Goal: Use online tool/utility: Utilize a website feature to perform a specific function

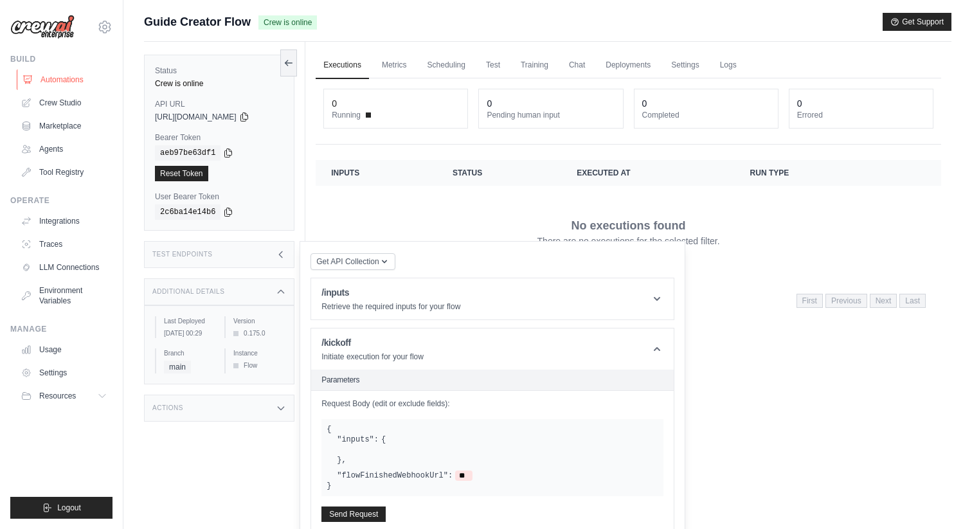
click at [85, 78] on link "Automations" at bounding box center [65, 79] width 97 height 21
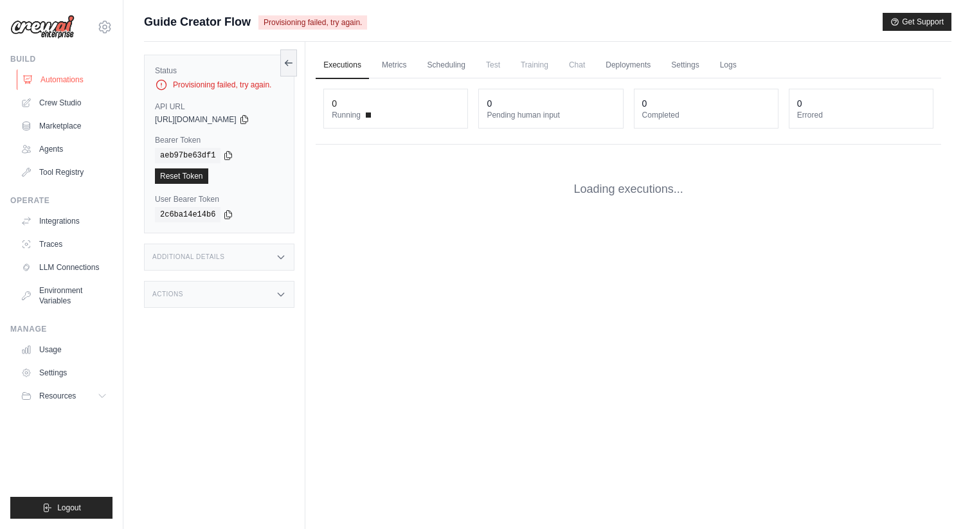
click at [78, 80] on link "Automations" at bounding box center [65, 79] width 97 height 21
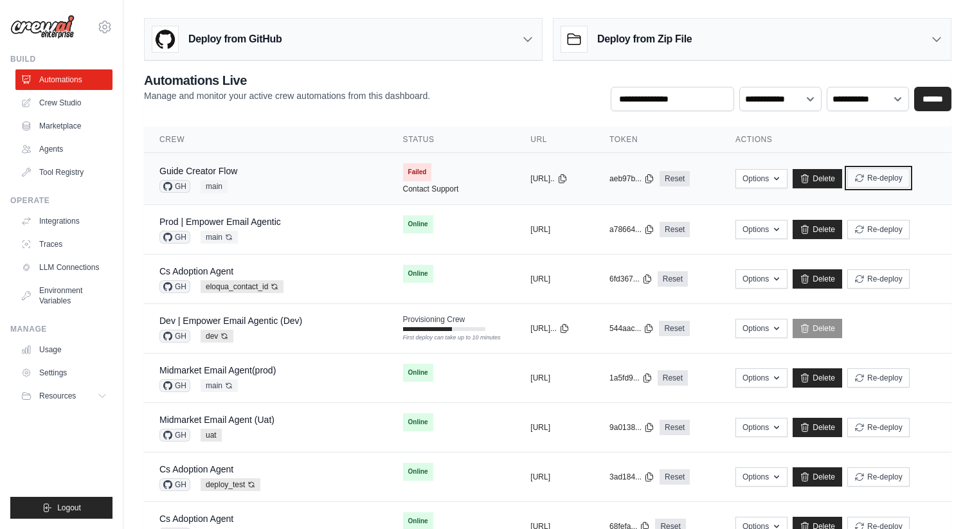
click at [905, 172] on button "Re-deploy" at bounding box center [878, 177] width 62 height 19
